Goal: Find specific page/section: Find specific page/section

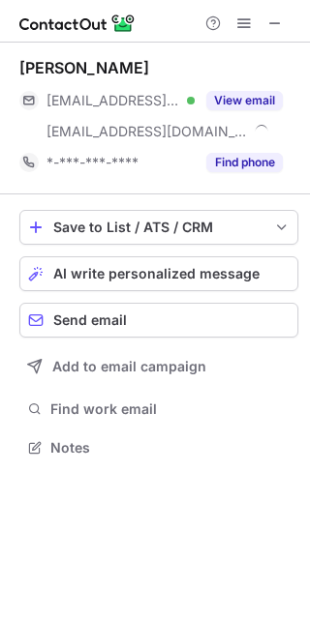
scroll to position [433, 310]
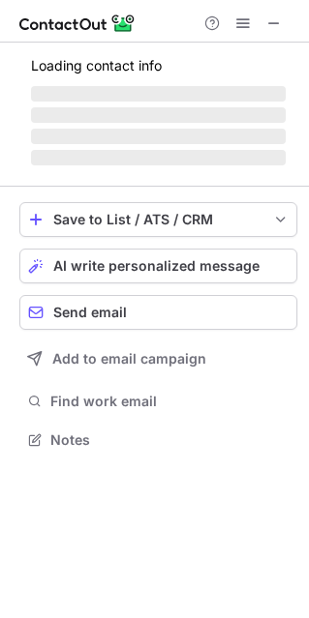
scroll to position [437, 309]
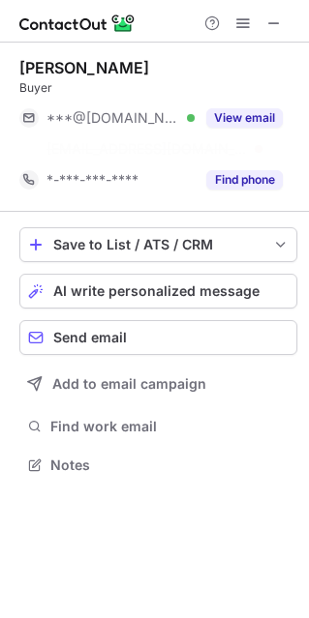
scroll to position [420, 309]
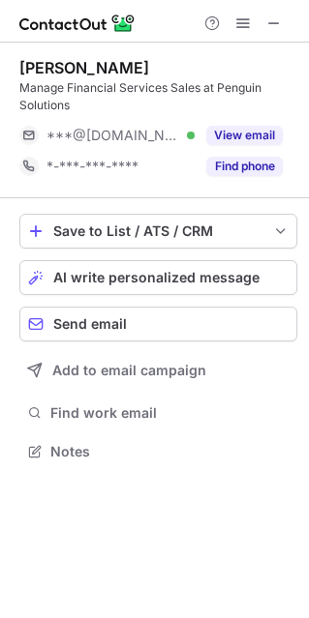
scroll to position [437, 309]
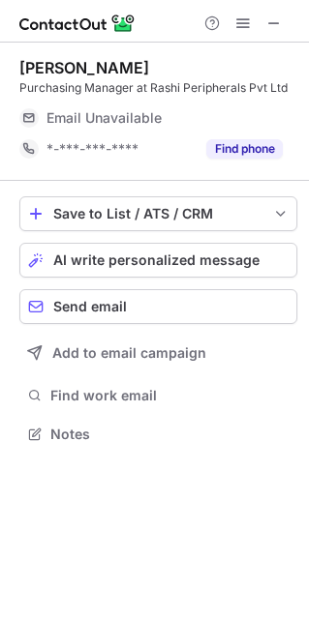
scroll to position [420, 309]
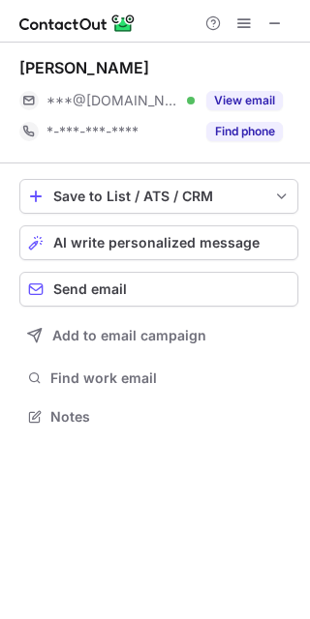
scroll to position [402, 310]
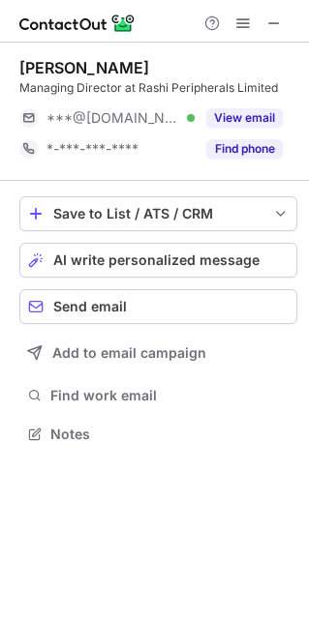
scroll to position [10, 10]
